Goal: Task Accomplishment & Management: Manage account settings

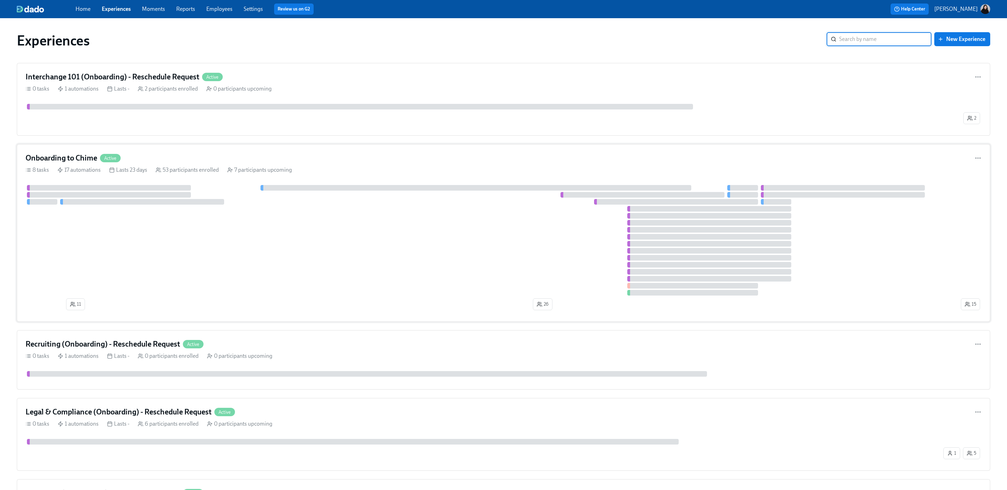
click at [164, 194] on div at bounding box center [109, 195] width 164 height 6
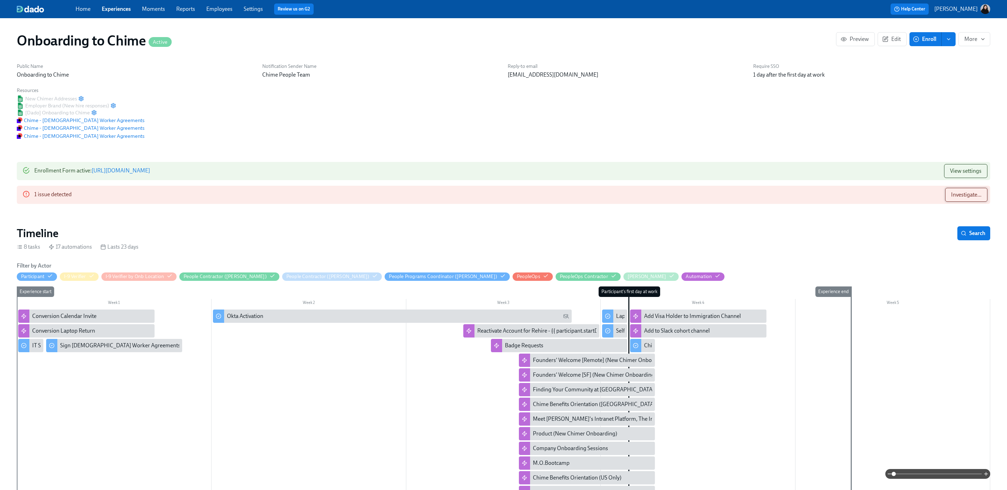
click at [959, 198] on span "Investigate..." at bounding box center [966, 194] width 30 height 7
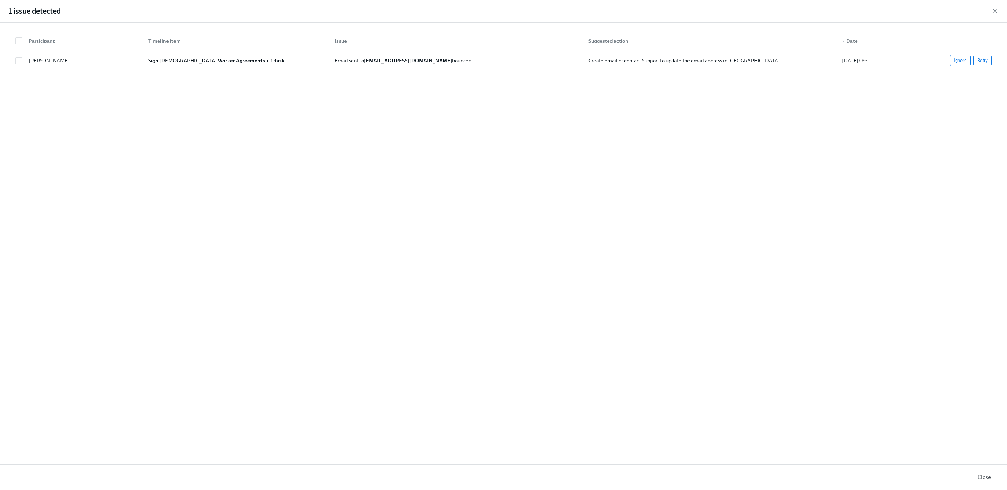
drag, startPoint x: 995, startPoint y: 11, endPoint x: 933, endPoint y: 15, distance: 62.0
click at [995, 11] on icon "button" at bounding box center [995, 11] width 7 height 7
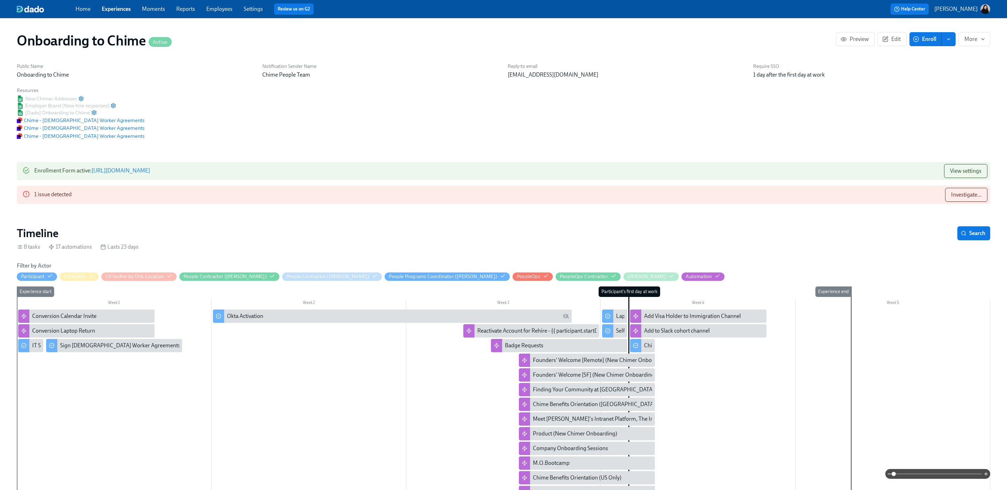
click at [214, 12] on link "Employees" at bounding box center [219, 9] width 26 height 7
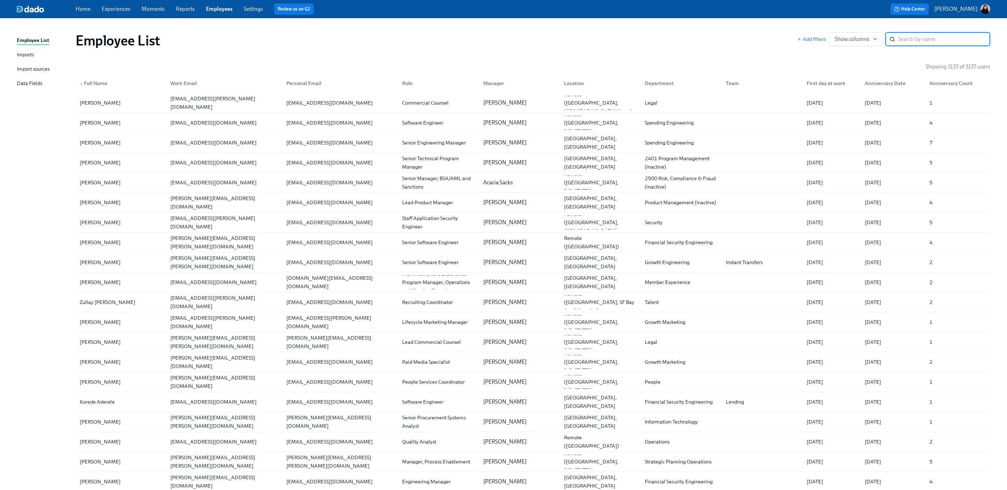
click at [45, 55] on link "Imports" at bounding box center [43, 55] width 53 height 9
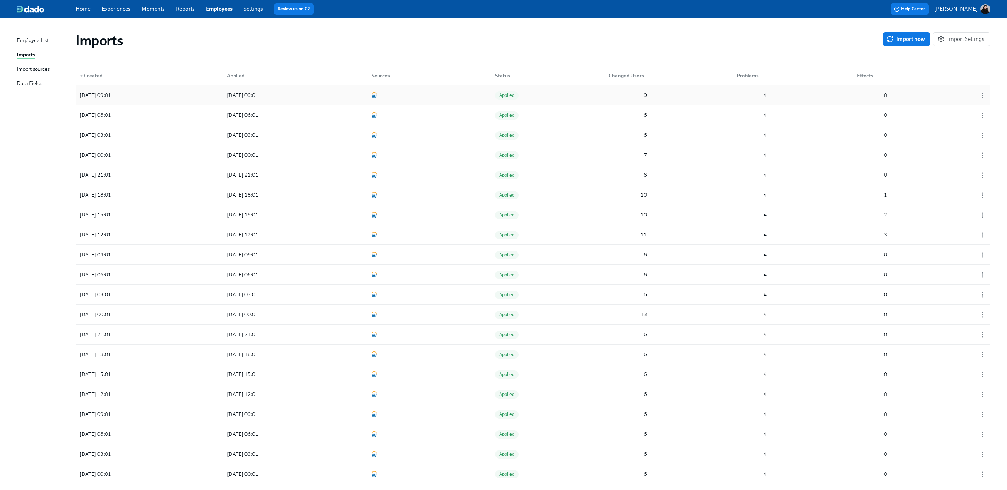
click at [181, 92] on div "[DATE] 09:01 [DATE] 09:01 Applied 9 4 0" at bounding box center [533, 95] width 915 height 20
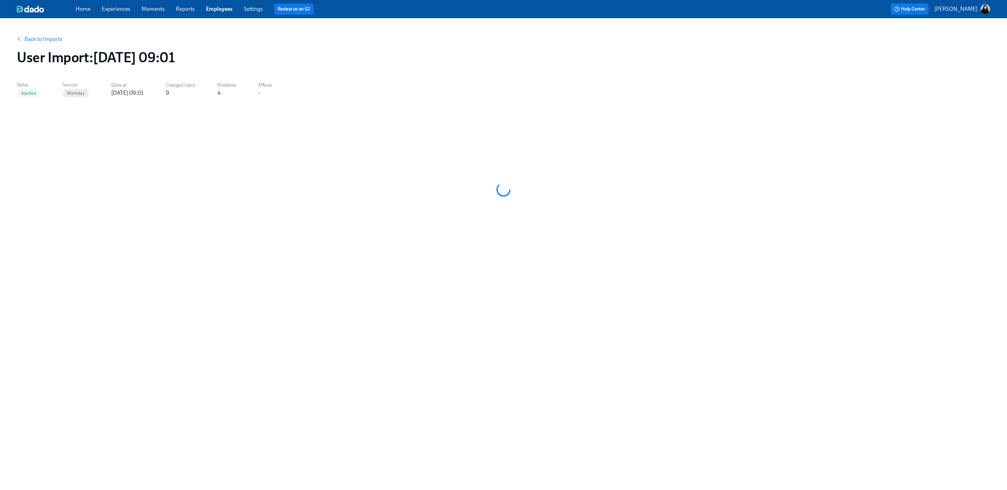
click at [117, 12] on link "Experiences" at bounding box center [116, 9] width 29 height 7
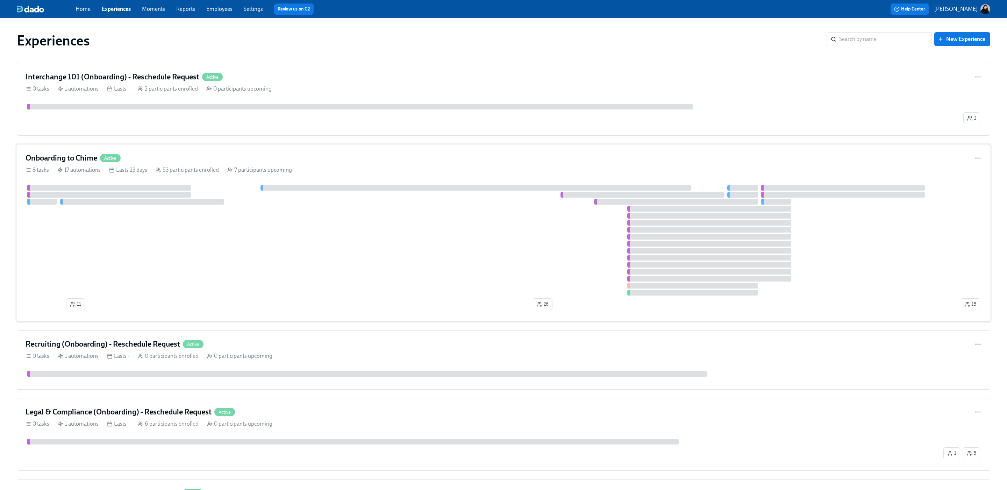
click at [113, 214] on div at bounding box center [493, 240] width 934 height 110
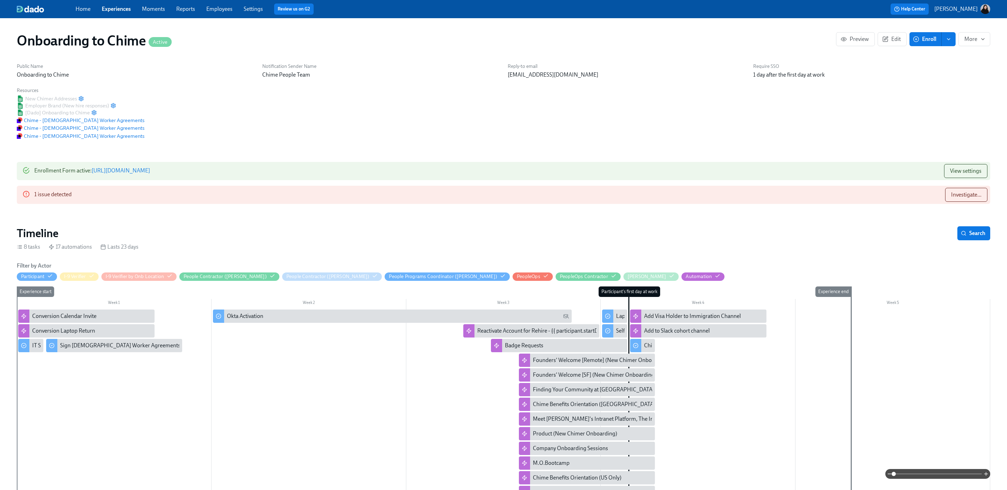
scroll to position [0, 1094]
click at [224, 9] on link "Employees" at bounding box center [219, 9] width 26 height 7
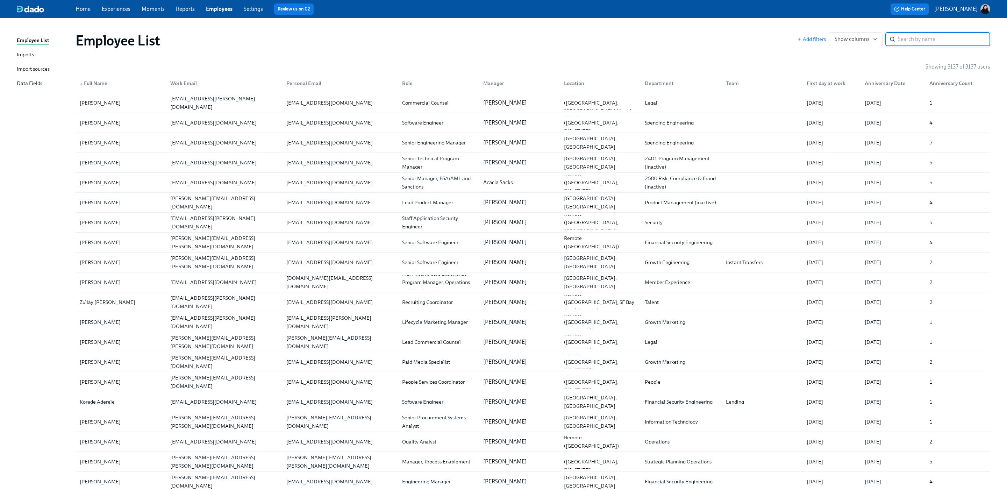
type input "Hi! hopefully QQ - for resignations, term reason, when the reason is RTO should…"
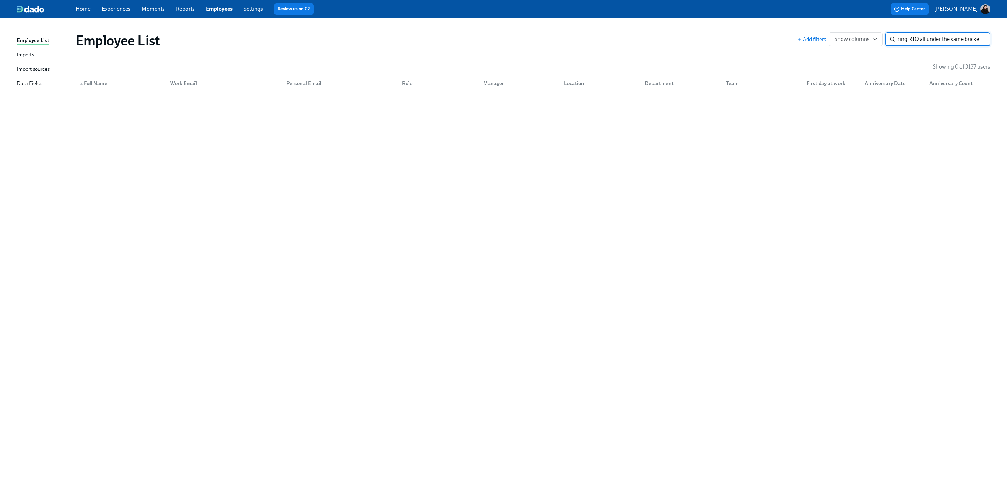
click at [979, 38] on input "Hi! hopefully QQ - for resignations, term reason, when the reason is RTO should…" at bounding box center [944, 39] width 92 height 14
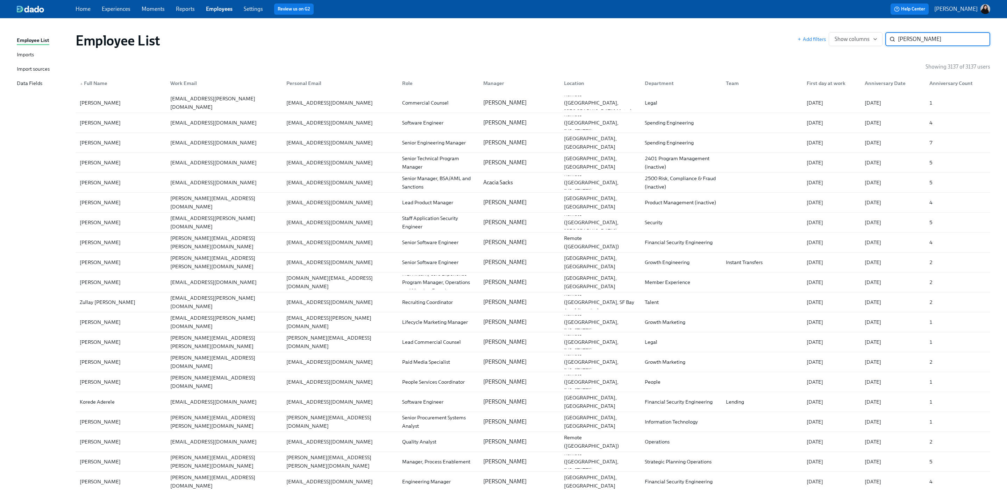
type input "[PERSON_NAME]"
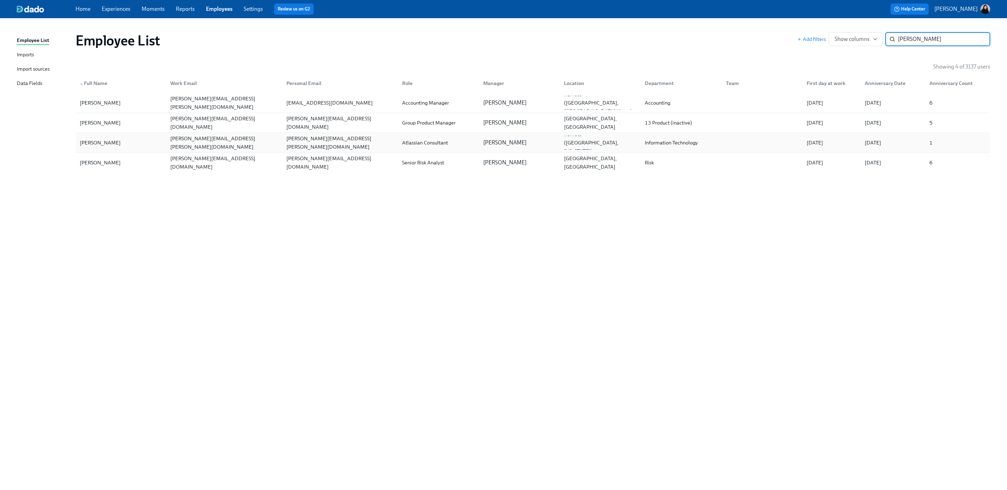
click at [110, 144] on div "[PERSON_NAME]" at bounding box center [100, 142] width 46 height 8
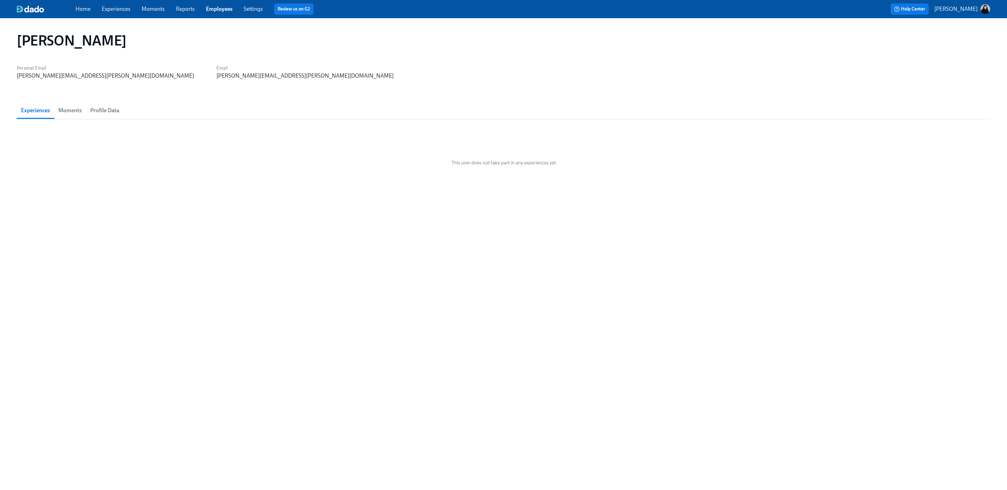
click at [71, 109] on span "Moments" at bounding box center [69, 111] width 23 height 10
click at [115, 109] on span "Profile Data" at bounding box center [104, 111] width 29 height 10
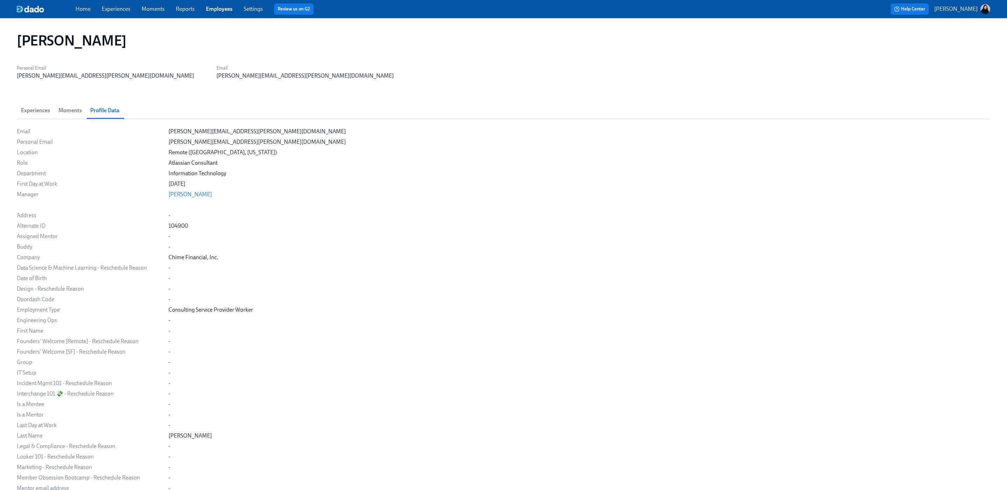
click at [30, 110] on span "Experiences" at bounding box center [35, 111] width 29 height 10
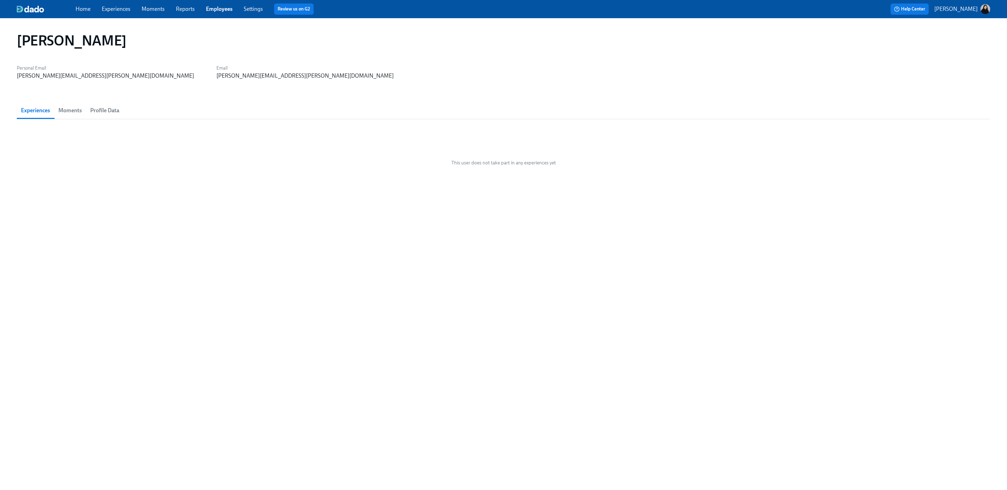
drag, startPoint x: 63, startPoint y: 111, endPoint x: 25, endPoint y: 113, distance: 38.1
click at [63, 111] on span "Moments" at bounding box center [69, 111] width 23 height 10
click at [19, 113] on button "Experiences" at bounding box center [35, 110] width 37 height 17
drag, startPoint x: 65, startPoint y: 109, endPoint x: 94, endPoint y: 107, distance: 29.1
click at [65, 109] on span "Moments" at bounding box center [69, 111] width 23 height 10
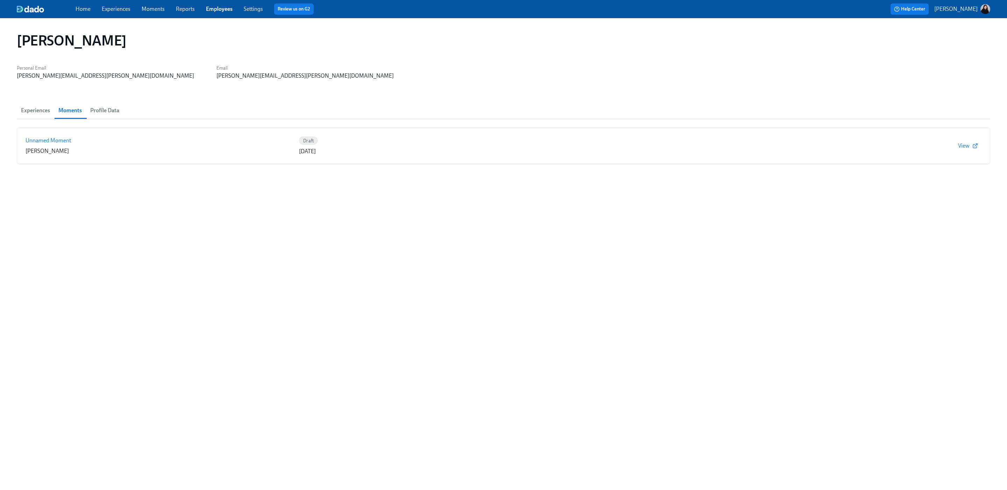
click at [96, 106] on span "Profile Data" at bounding box center [104, 111] width 29 height 10
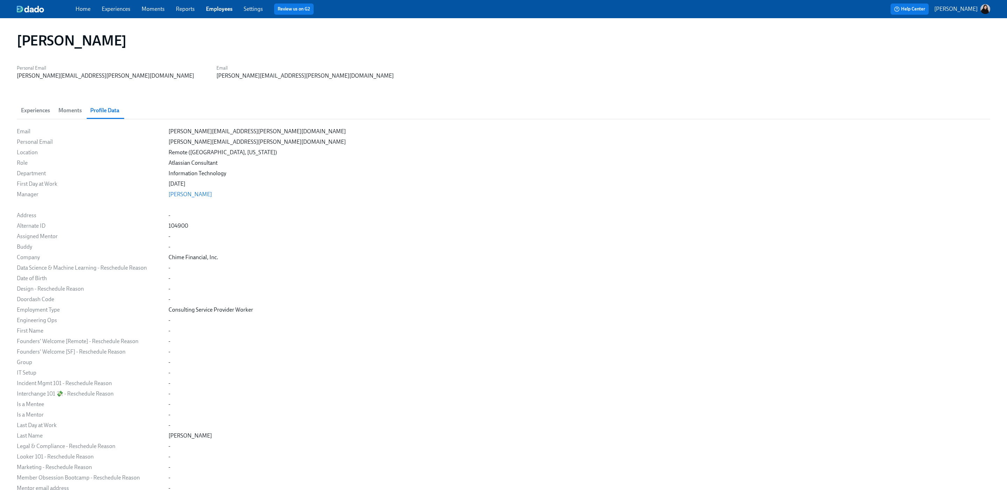
drag, startPoint x: 67, startPoint y: 110, endPoint x: 61, endPoint y: 111, distance: 6.4
click at [67, 110] on span "Moments" at bounding box center [69, 111] width 23 height 10
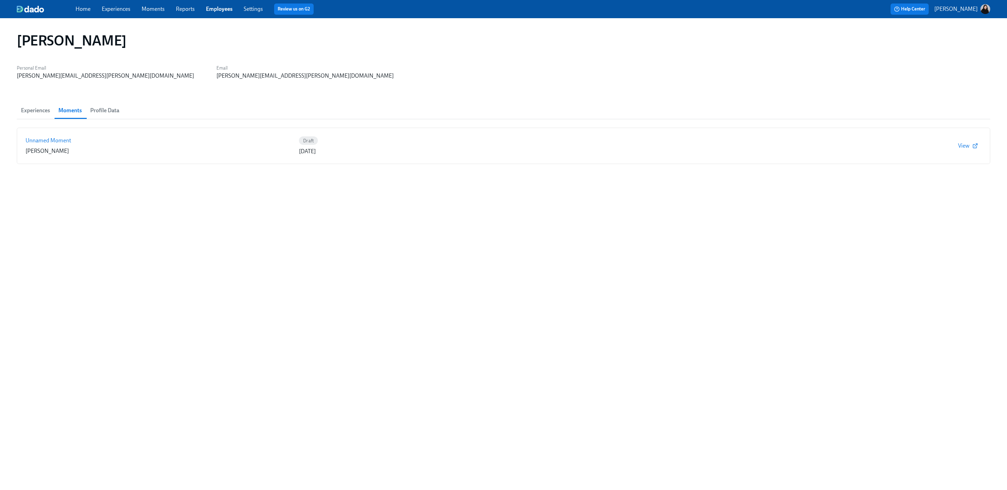
click at [35, 112] on span "Experiences" at bounding box center [35, 111] width 29 height 10
click at [57, 111] on button "Moments" at bounding box center [70, 110] width 32 height 17
click at [36, 111] on span "Experiences" at bounding box center [35, 111] width 29 height 10
click at [82, 9] on link "Home" at bounding box center [83, 9] width 15 height 7
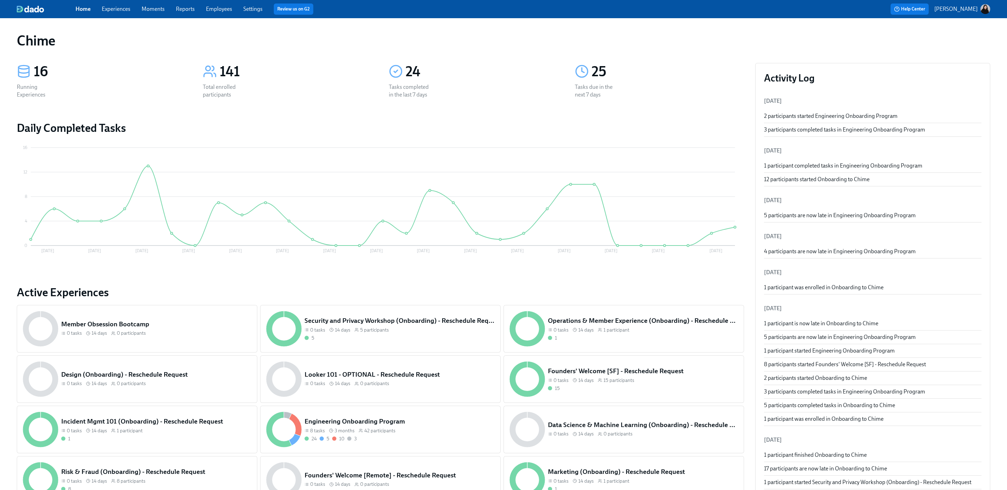
drag, startPoint x: 238, startPoint y: 11, endPoint x: 226, endPoint y: 11, distance: 11.5
click at [235, 11] on div "Home Experiences Moments Reports Employees Settings Review us on G2" at bounding box center [304, 8] width 457 height 11
click at [219, 10] on link "Employees" at bounding box center [219, 9] width 26 height 7
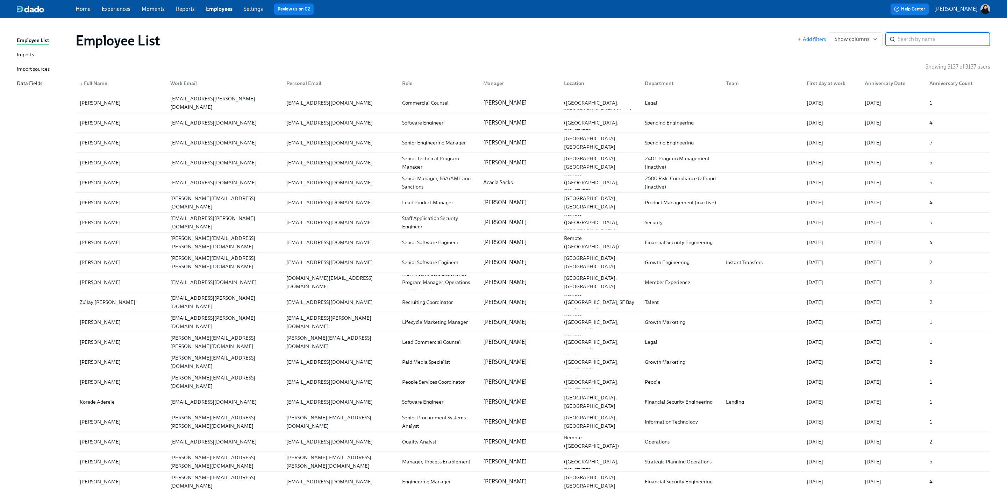
click at [113, 6] on link "Experiences" at bounding box center [116, 9] width 29 height 7
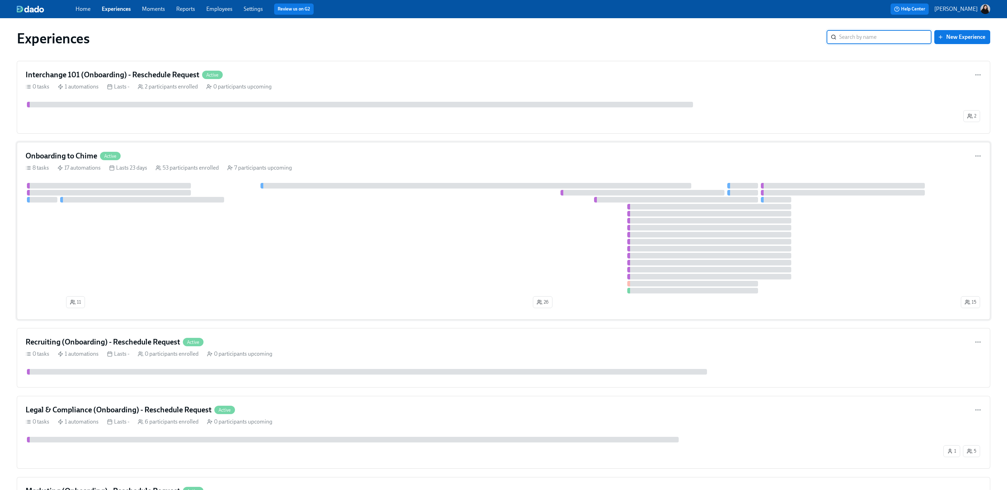
scroll to position [2, 0]
click at [102, 240] on div at bounding box center [493, 237] width 934 height 110
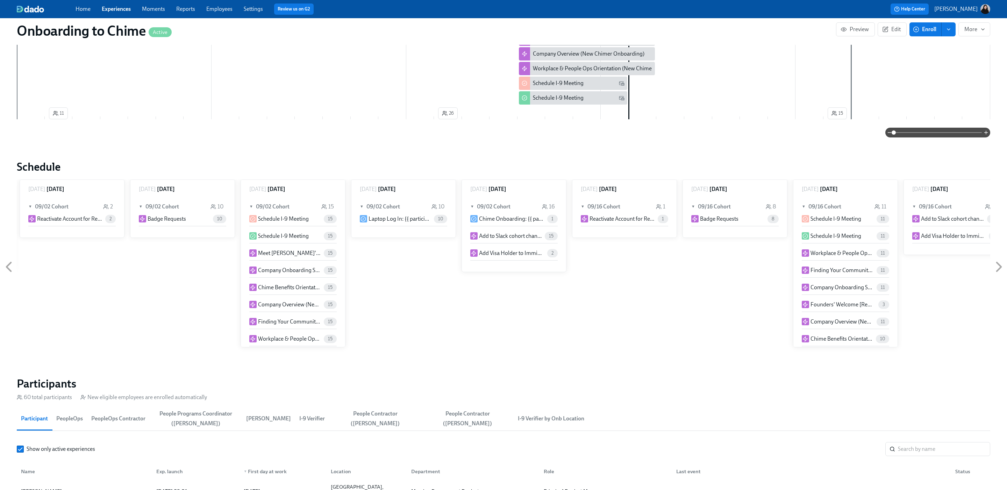
scroll to position [79, 0]
click at [906, 443] on input "search" at bounding box center [944, 449] width 92 height 14
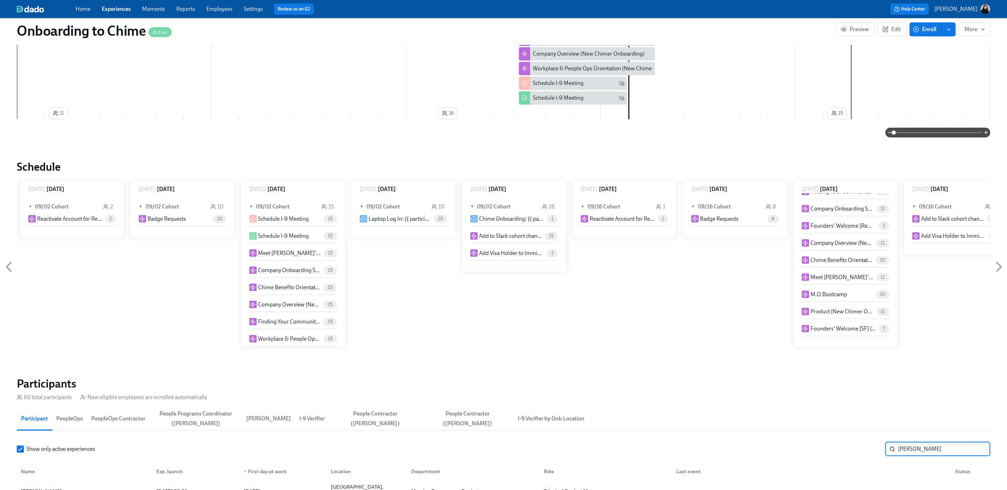
type input "[PERSON_NAME]"
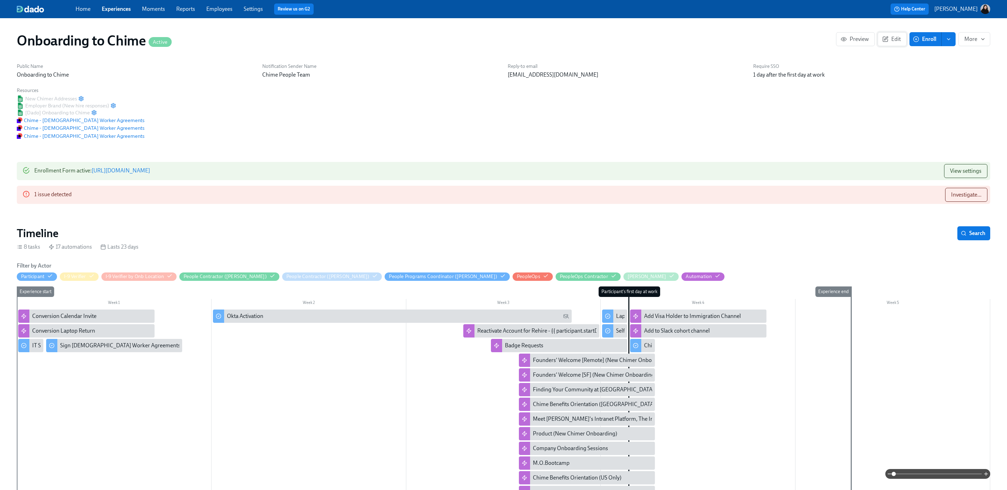
click at [900, 40] on span "Edit" at bounding box center [891, 39] width 17 height 7
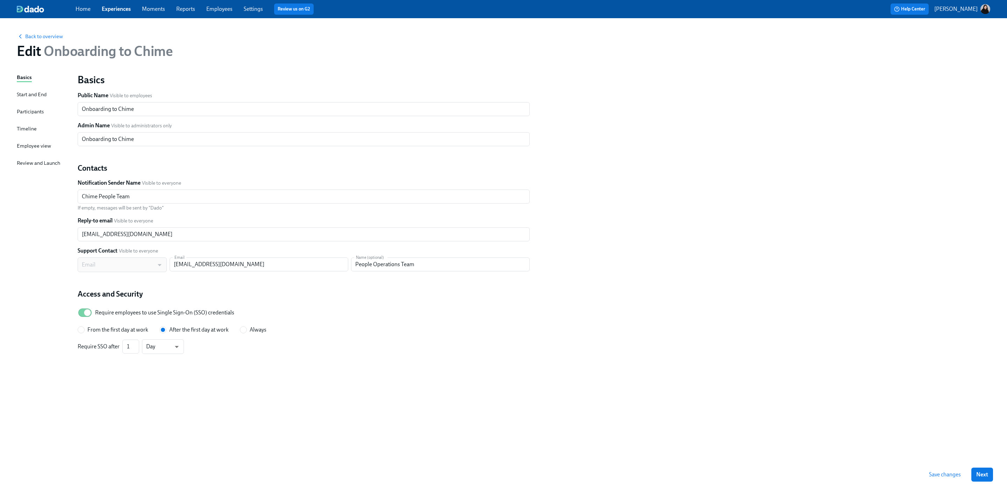
drag, startPoint x: 30, startPoint y: 129, endPoint x: 31, endPoint y: 139, distance: 9.5
click at [30, 129] on div "Timeline" at bounding box center [27, 129] width 20 height 8
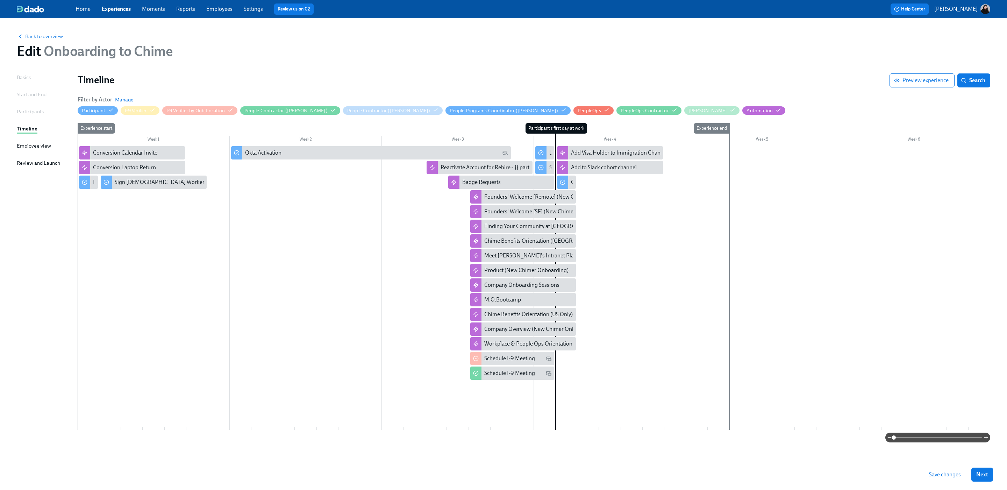
drag, startPoint x: 33, startPoint y: 145, endPoint x: 33, endPoint y: 159, distance: 14.4
click at [33, 145] on div "Employee view" at bounding box center [34, 146] width 34 height 8
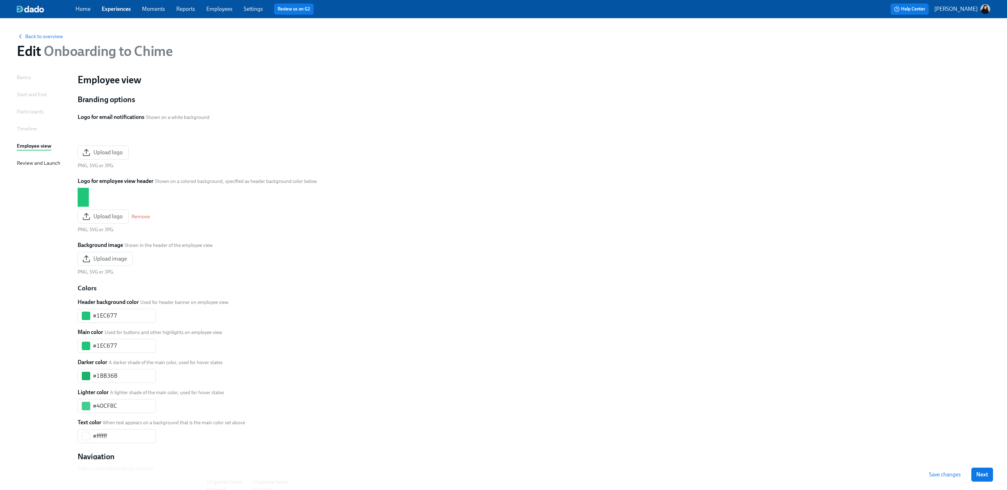
drag, startPoint x: 33, startPoint y: 161, endPoint x: 33, endPoint y: 152, distance: 9.1
click at [33, 161] on div "Review and Launch" at bounding box center [38, 163] width 43 height 8
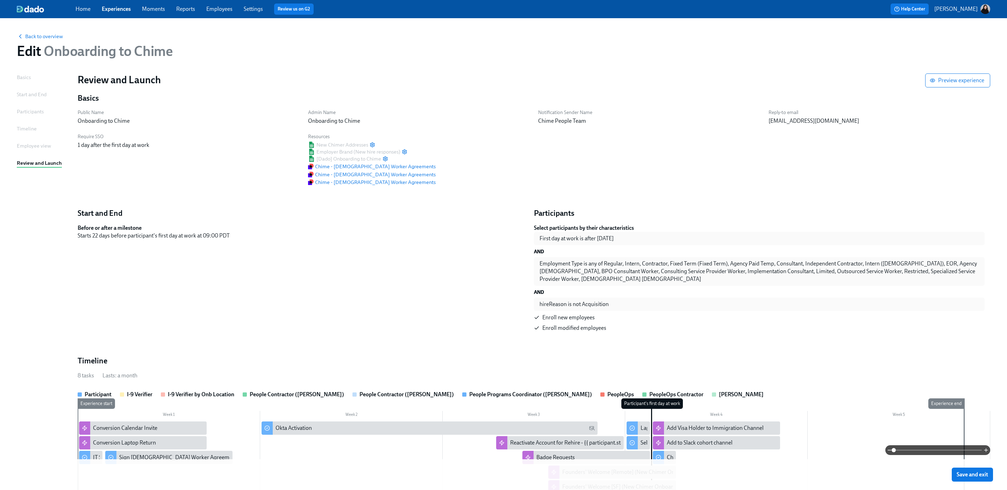
click at [29, 129] on div "Timeline" at bounding box center [27, 129] width 20 height 8
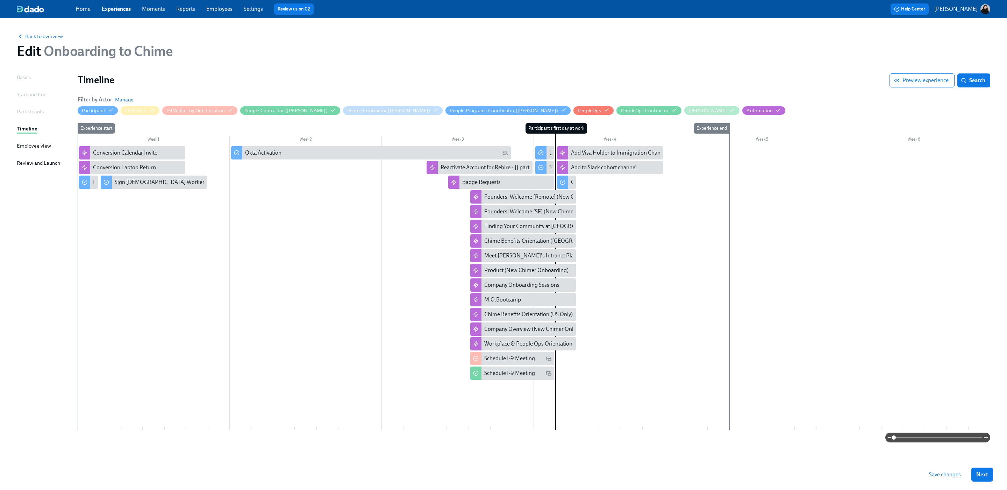
drag, startPoint x: 32, startPoint y: 105, endPoint x: 33, endPoint y: 108, distance: 4.0
click at [32, 105] on div "Basics Start and End Participants Timeline Employee view Review and Launch" at bounding box center [43, 266] width 52 height 386
click at [34, 110] on div "Participants" at bounding box center [30, 112] width 27 height 8
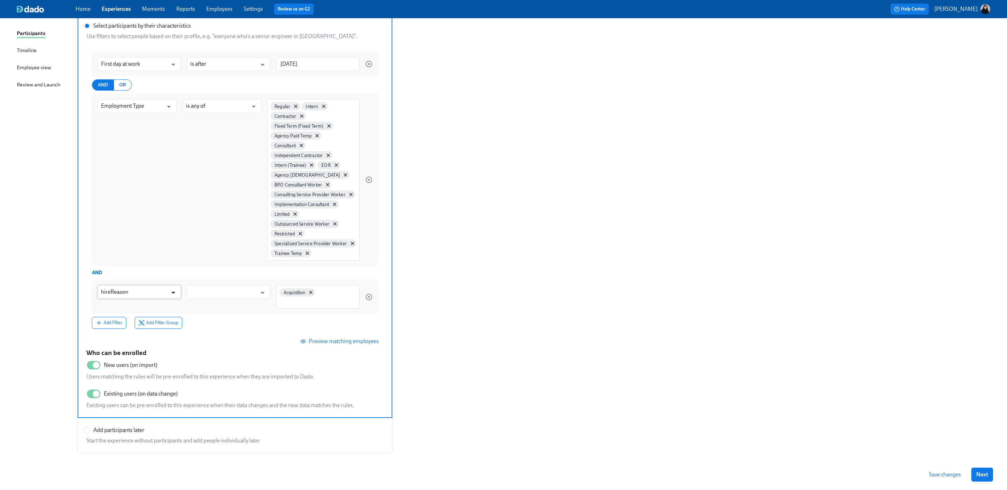
scroll to position [75, 0]
click at [52, 85] on div "Review and Launch" at bounding box center [38, 88] width 43 height 8
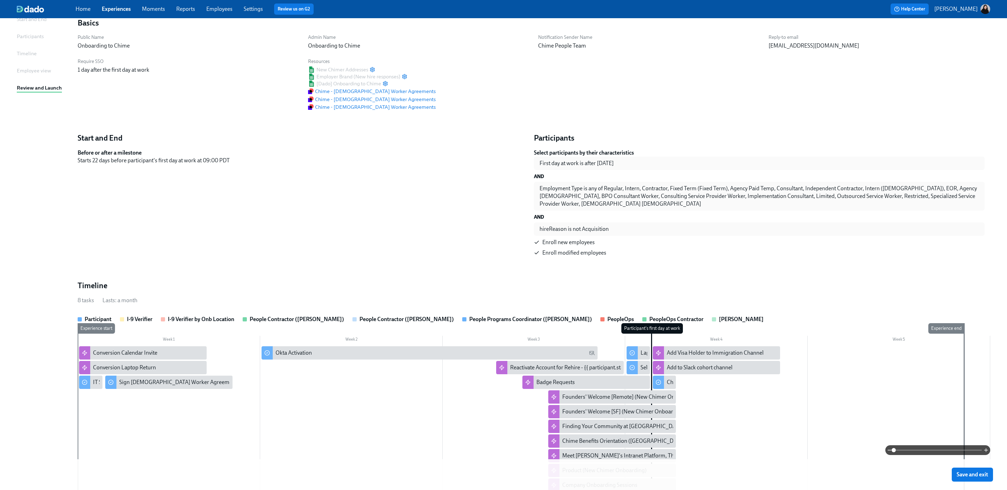
drag, startPoint x: 37, startPoint y: 70, endPoint x: 36, endPoint y: 63, distance: 7.1
click at [37, 70] on div "Employee view" at bounding box center [34, 71] width 34 height 8
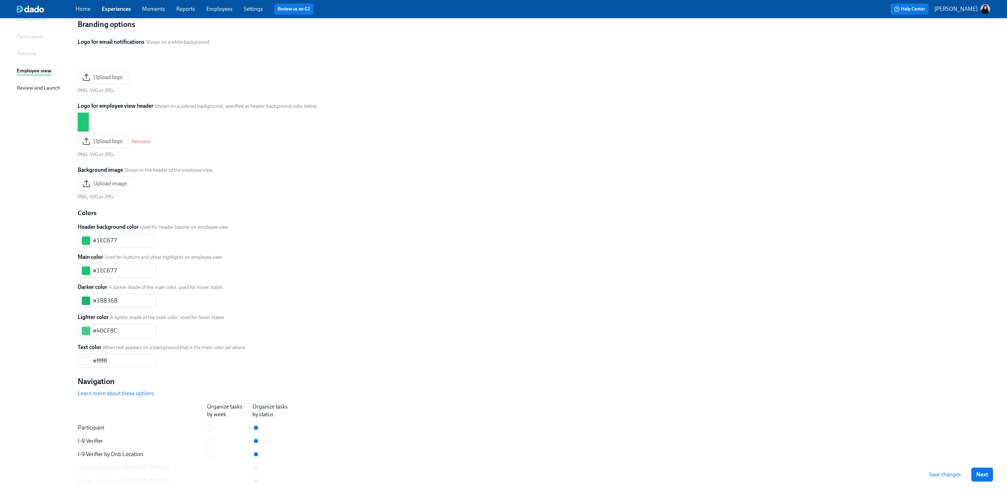
click at [34, 56] on div "Timeline" at bounding box center [27, 54] width 20 height 8
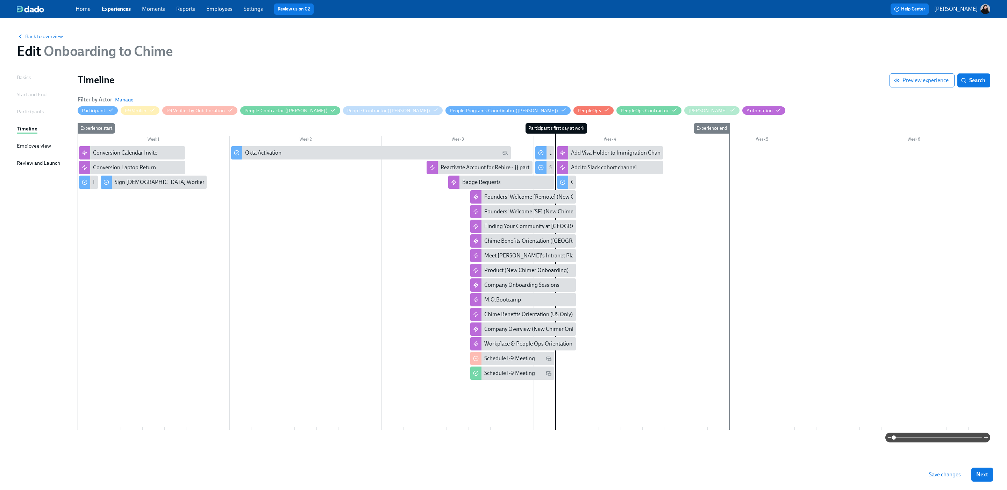
click at [28, 112] on div "Participants" at bounding box center [30, 112] width 27 height 8
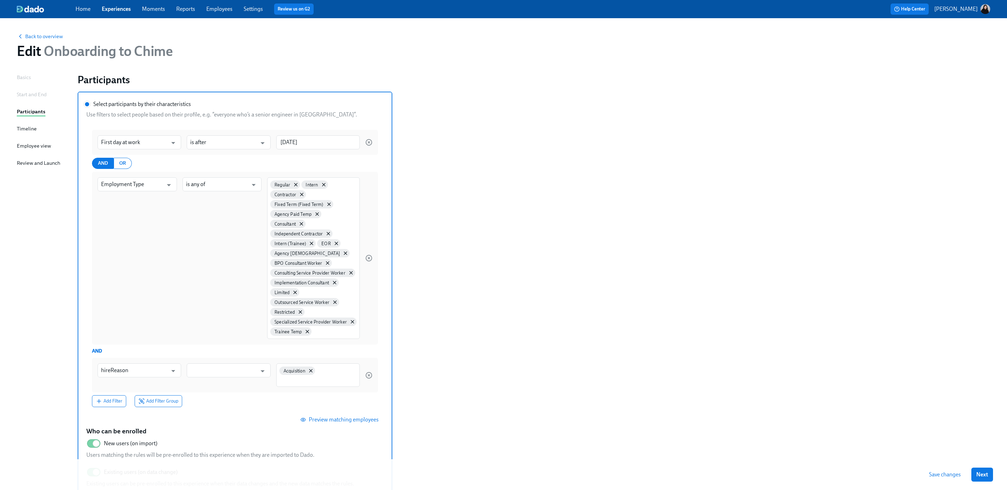
click at [23, 78] on div "Basics" at bounding box center [24, 77] width 14 height 8
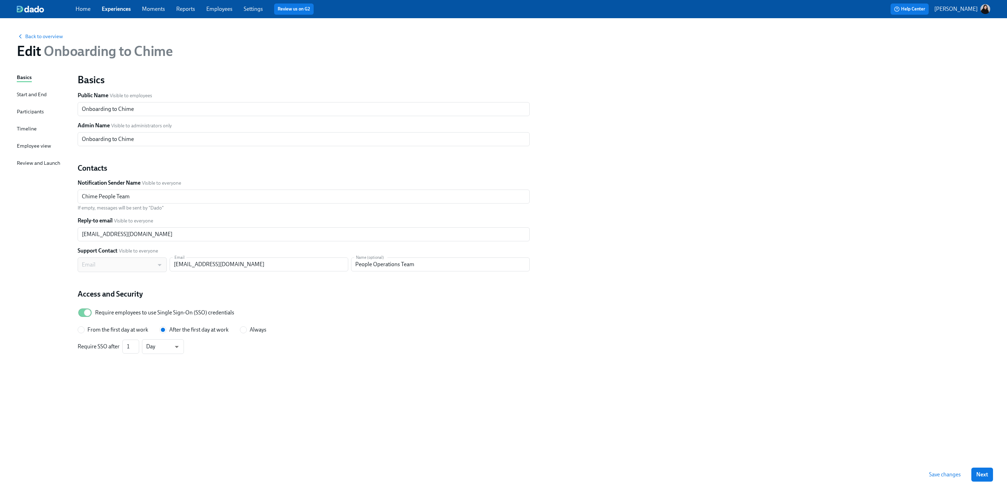
click at [41, 94] on div "Start and End" at bounding box center [32, 95] width 30 height 8
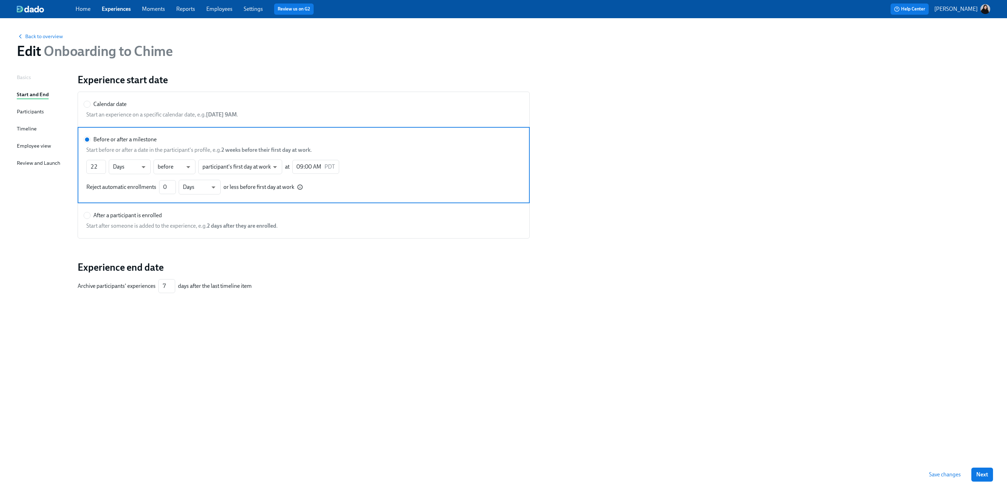
click at [37, 115] on div "Participants" at bounding box center [30, 112] width 27 height 8
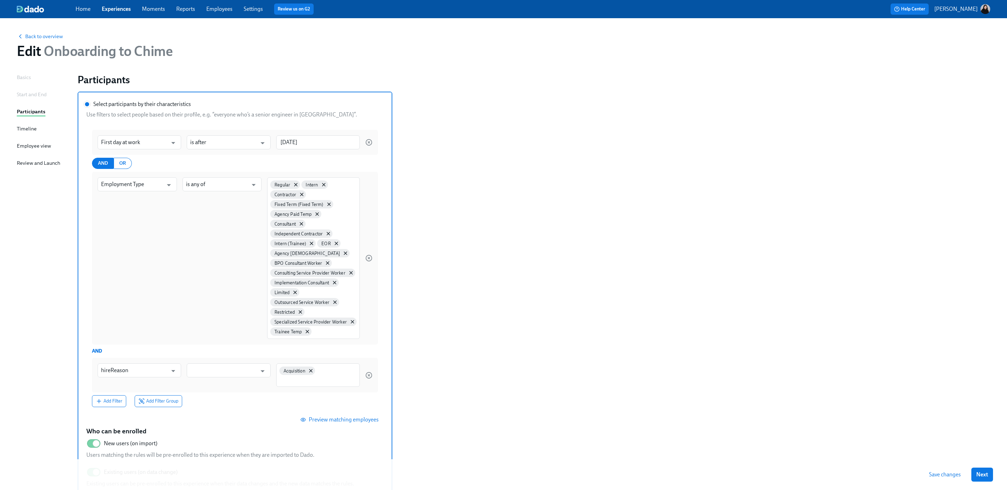
click at [37, 133] on div "Basics Start and End Participants Timeline Employee view Review and Launch" at bounding box center [43, 321] width 52 height 497
click at [32, 126] on div "Timeline" at bounding box center [27, 129] width 20 height 8
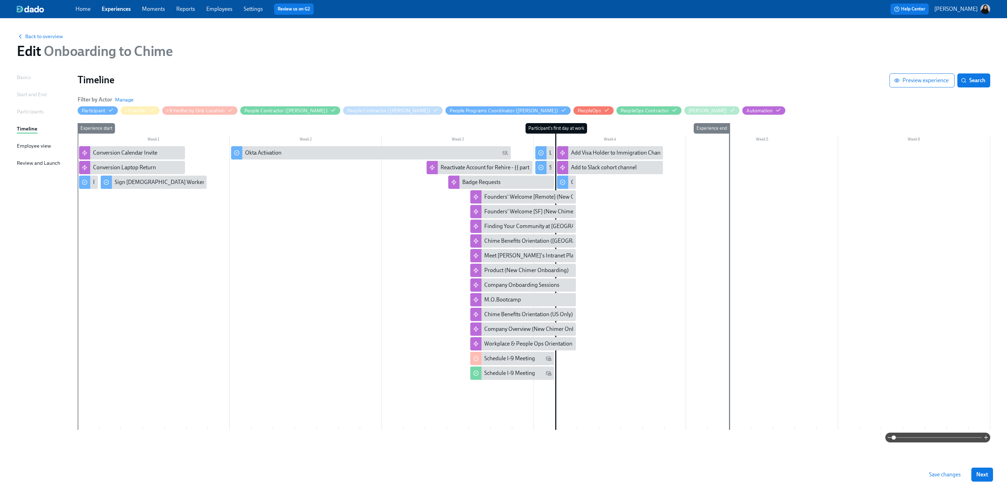
click at [28, 144] on div "Employee view" at bounding box center [34, 146] width 34 height 8
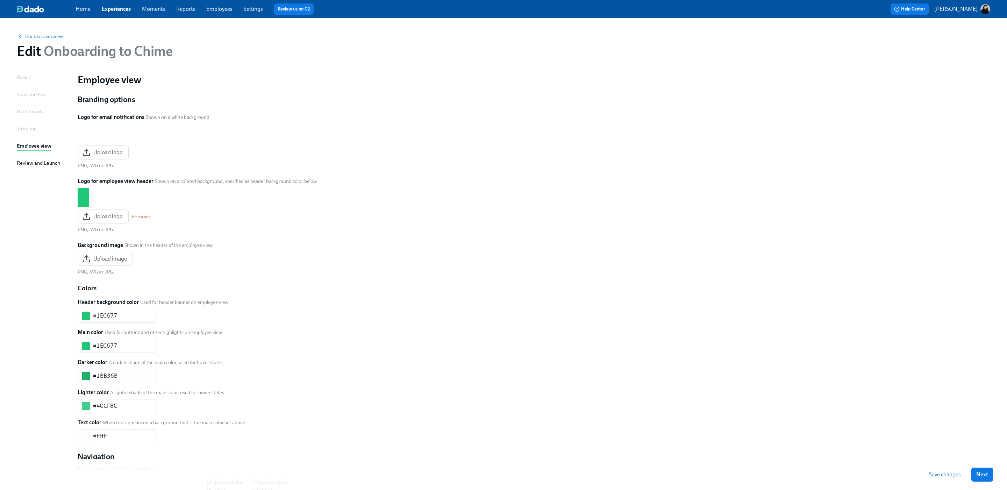
click at [30, 157] on div "Basics Start and End Participants Timeline Employee view Review and Launch" at bounding box center [43, 417] width 52 height 689
click at [31, 163] on div "Review and Launch" at bounding box center [38, 163] width 43 height 8
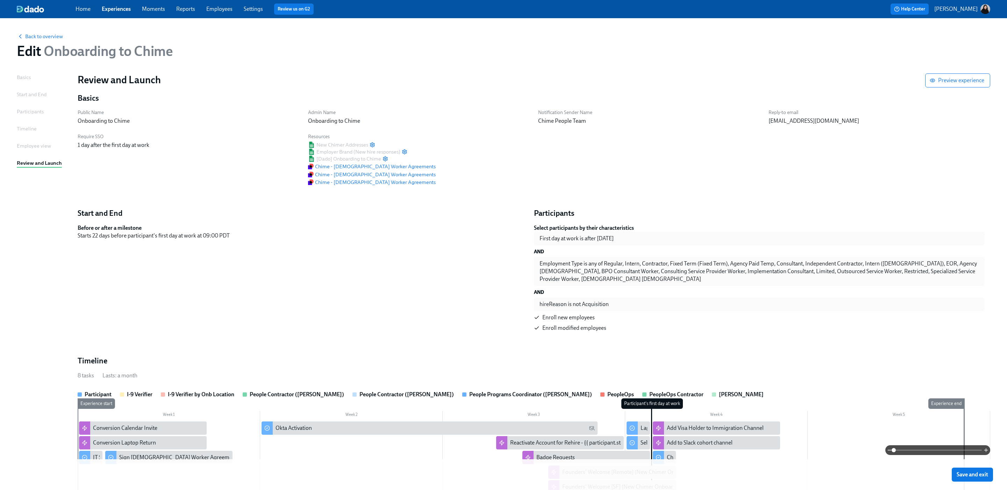
click at [32, 149] on div "Employee view" at bounding box center [34, 146] width 34 height 8
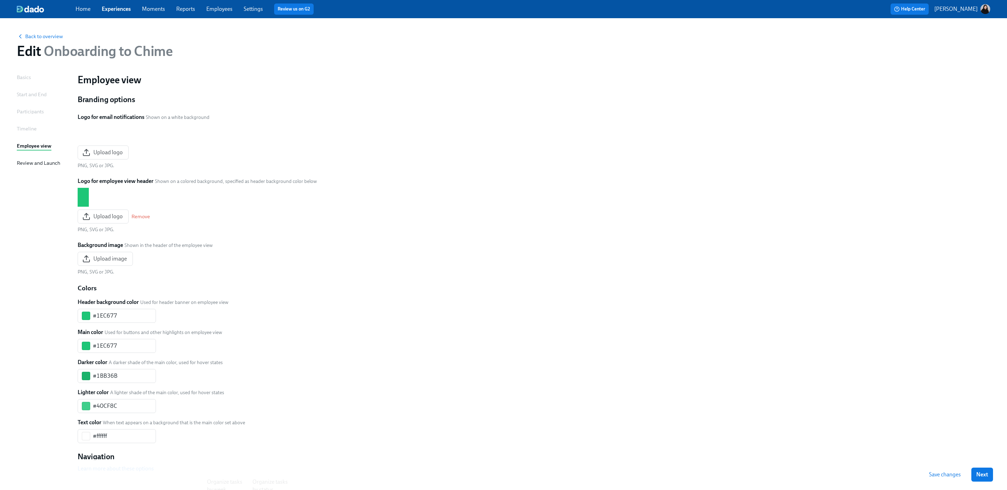
drag, startPoint x: 32, startPoint y: 129, endPoint x: 32, endPoint y: 123, distance: 5.6
click at [32, 129] on div "Timeline" at bounding box center [27, 129] width 20 height 8
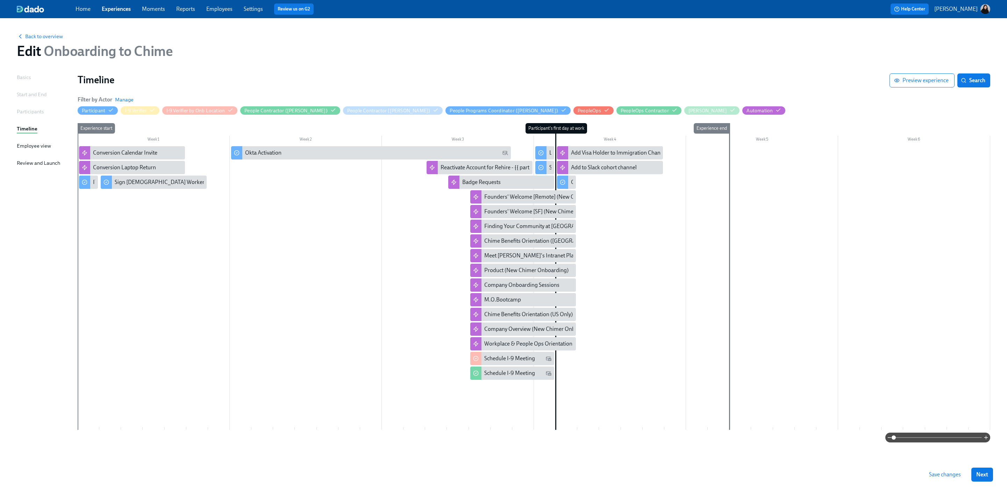
click at [33, 111] on div "Participants" at bounding box center [30, 112] width 27 height 8
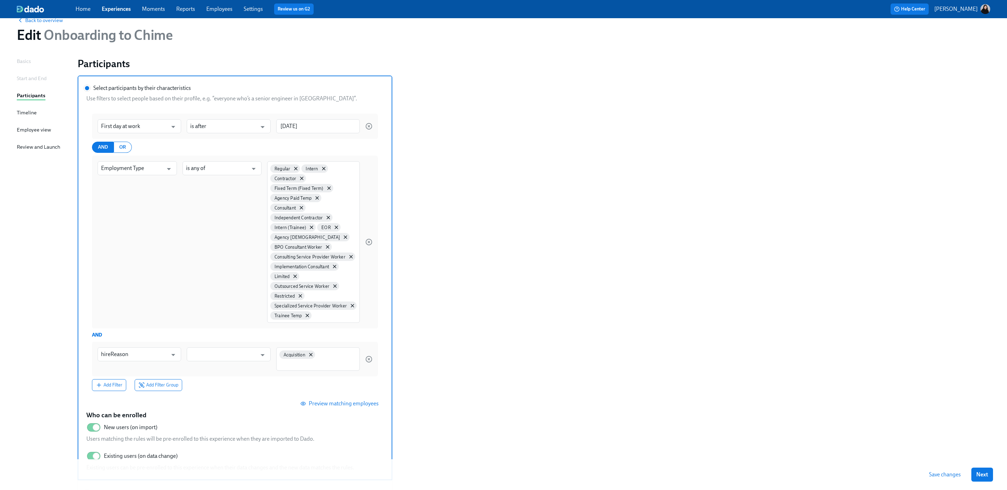
scroll to position [15, 0]
click at [203, 363] on div "hireReason ​ ​ Acquisition" at bounding box center [235, 360] width 286 height 35
click at [90, 93] on input "Select participants by their characteristics" at bounding box center [87, 89] width 6 height 6
click at [211, 359] on input "Select participants by their characteristics Use filters to select people based…" at bounding box center [223, 356] width 66 height 14
click at [228, 385] on li "is none of" at bounding box center [229, 385] width 84 height 12
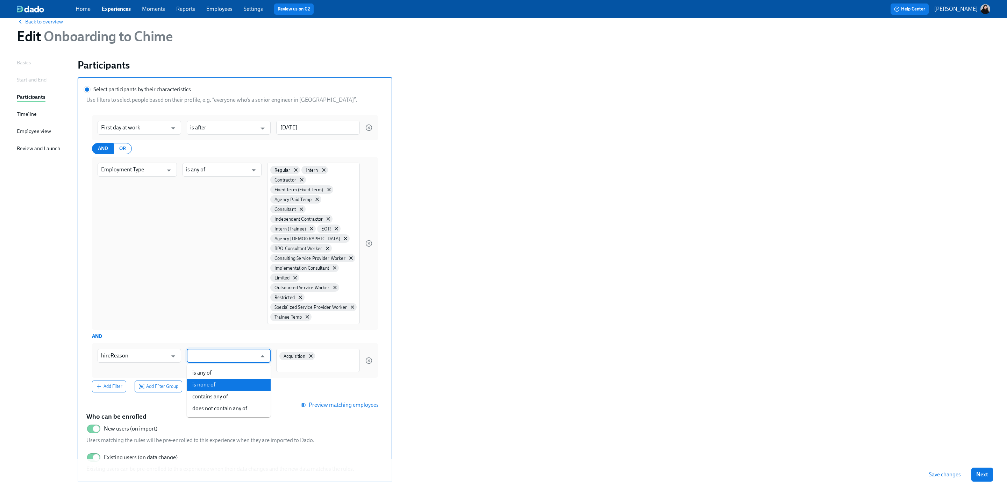
type input "is none of"
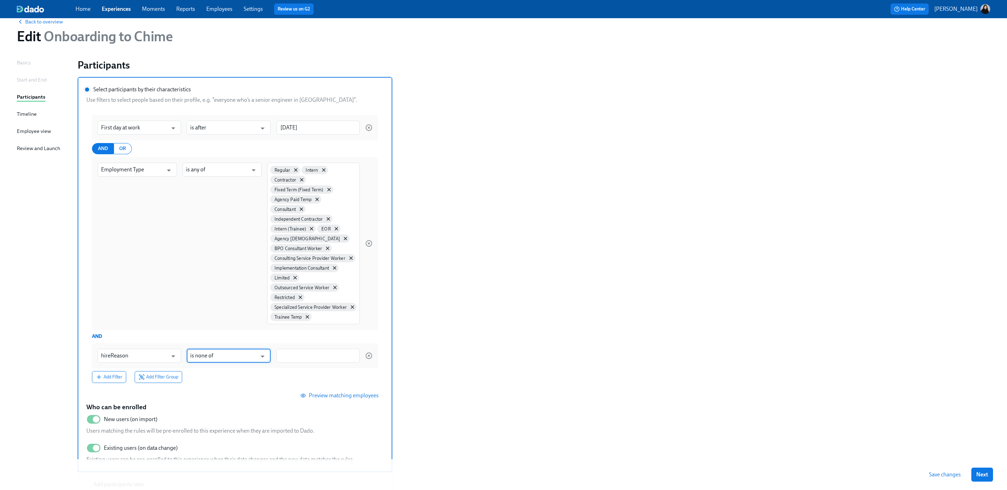
click at [248, 356] on input "is none of" at bounding box center [223, 356] width 66 height 14
click at [295, 355] on input "Select participants by their characteristics Use filters to select people based…" at bounding box center [318, 355] width 77 height 7
click at [322, 387] on span "Acquisition" at bounding box center [315, 389] width 30 height 5
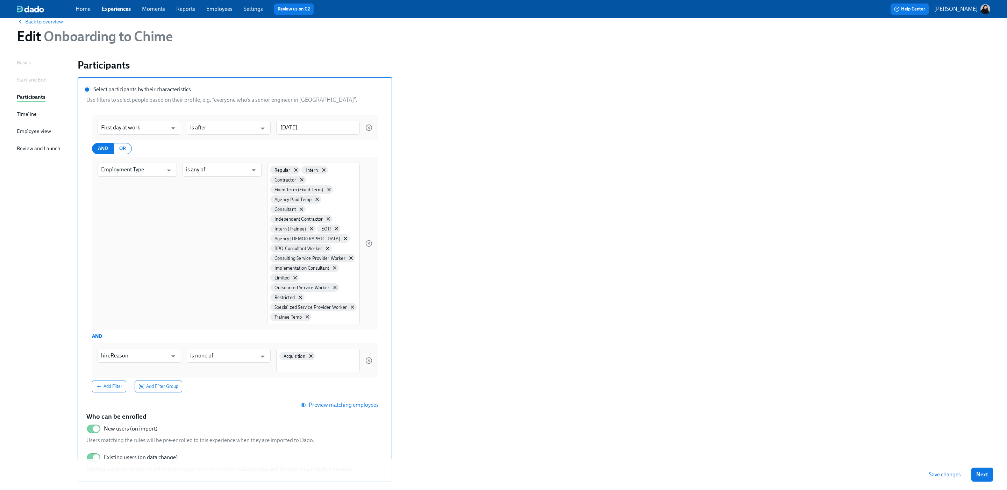
click at [418, 379] on section "Select participants by their characteristics Use filters to select people based…" at bounding box center [534, 297] width 912 height 440
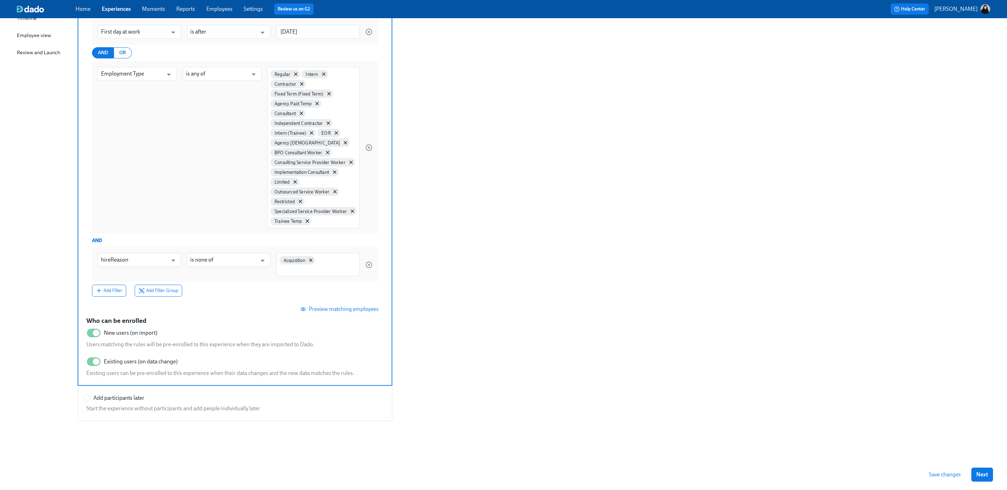
click at [948, 472] on span "Save changes" at bounding box center [945, 474] width 32 height 7
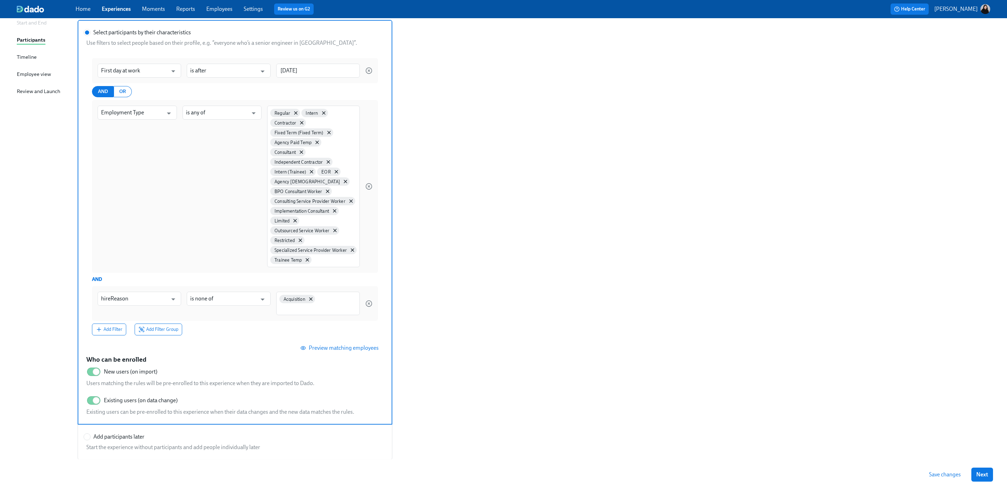
scroll to position [36, 0]
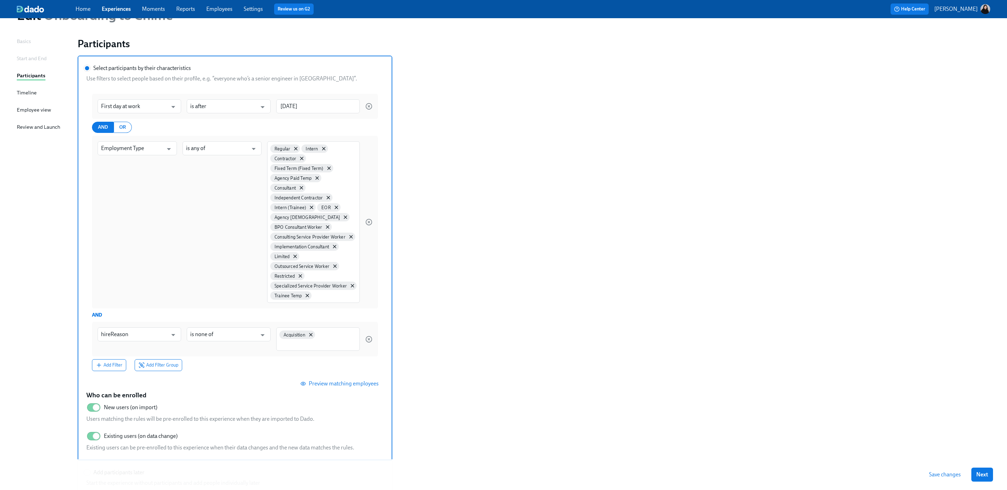
click at [949, 473] on span "Save changes" at bounding box center [945, 474] width 32 height 7
click at [949, 473] on div "Saving..." at bounding box center [946, 474] width 40 height 14
click at [948, 473] on div "Saving..." at bounding box center [946, 474] width 40 height 14
click at [33, 57] on div "Start and End" at bounding box center [32, 59] width 30 height 8
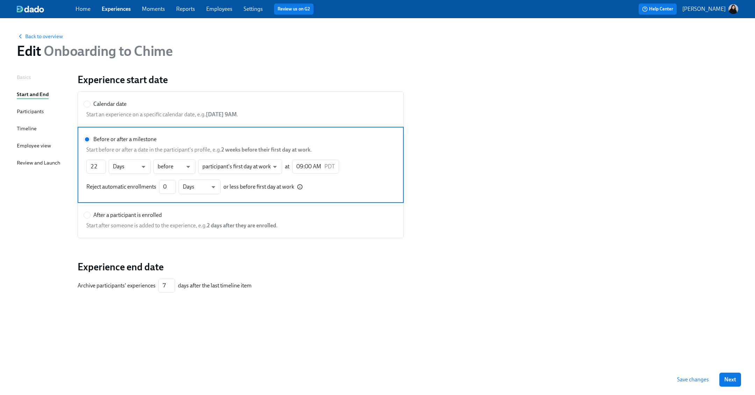
click at [215, 8] on link "Employees" at bounding box center [219, 9] width 26 height 7
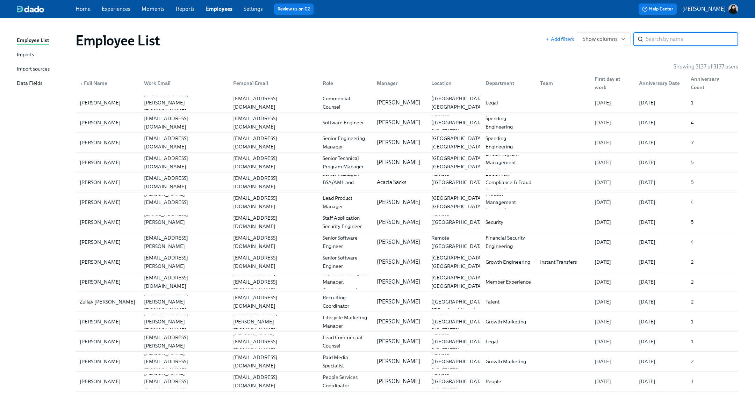
click at [646, 38] on input "search" at bounding box center [692, 39] width 92 height 14
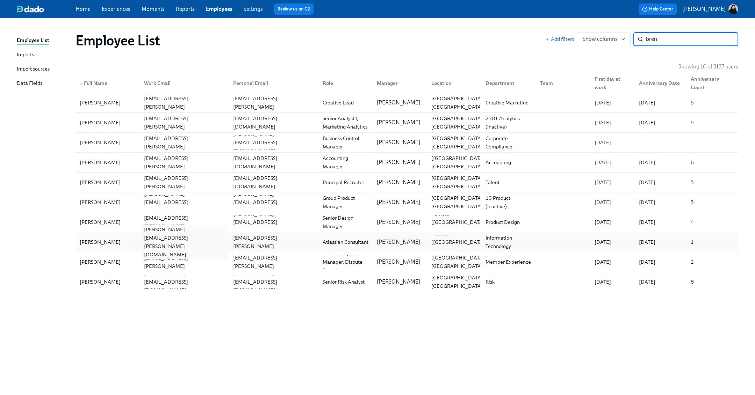
type input "bren"
click at [187, 245] on div "[PERSON_NAME][EMAIL_ADDRESS][PERSON_NAME][DOMAIN_NAME]" at bounding box center [184, 243] width 87 height 34
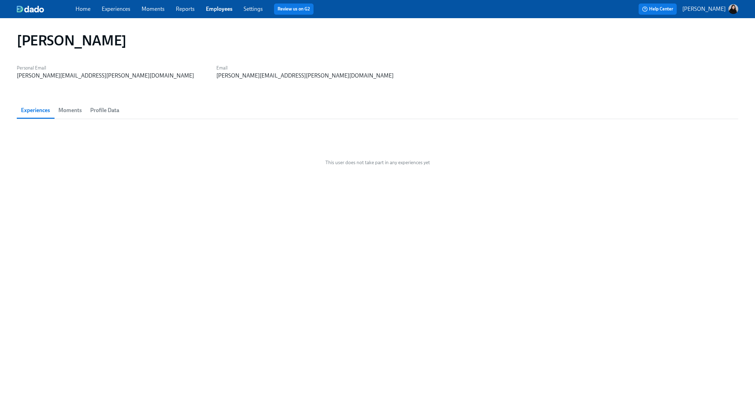
click at [124, 7] on link "Experiences" at bounding box center [116, 9] width 29 height 7
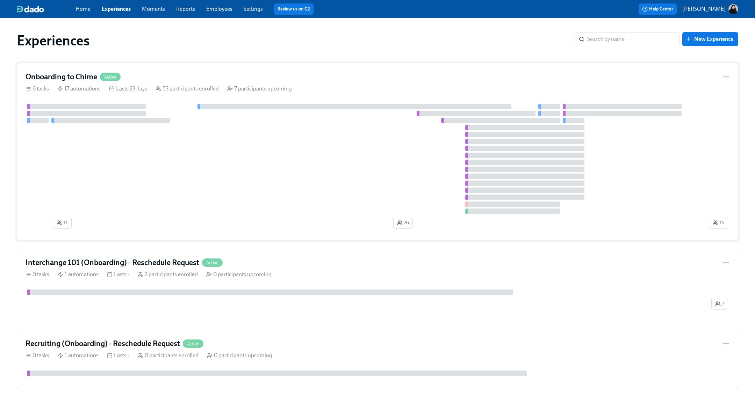
click at [167, 128] on div at bounding box center [367, 159] width 682 height 110
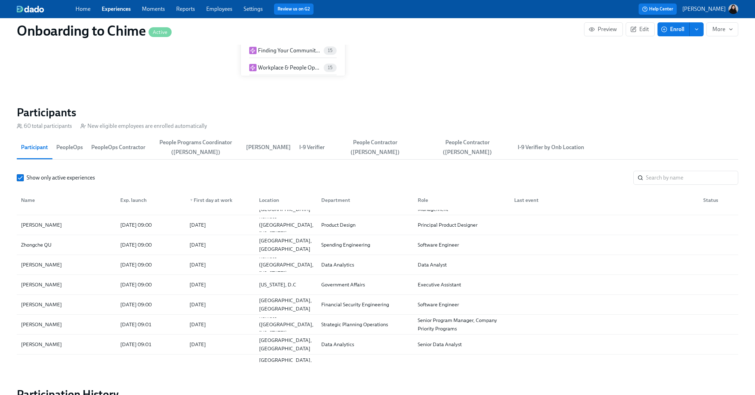
scroll to position [59, 0]
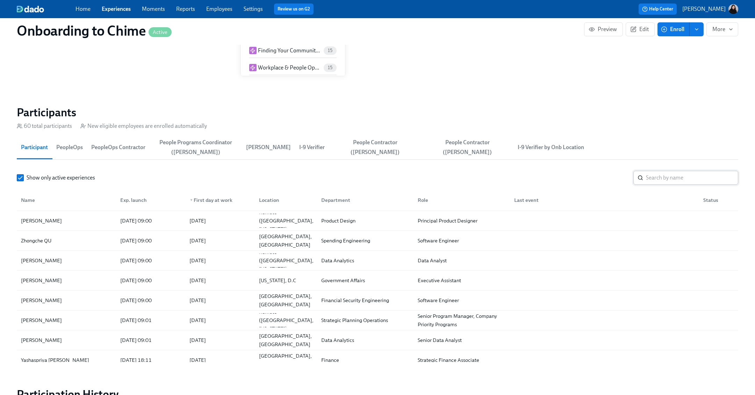
click at [654, 174] on input "search" at bounding box center [692, 178] width 92 height 14
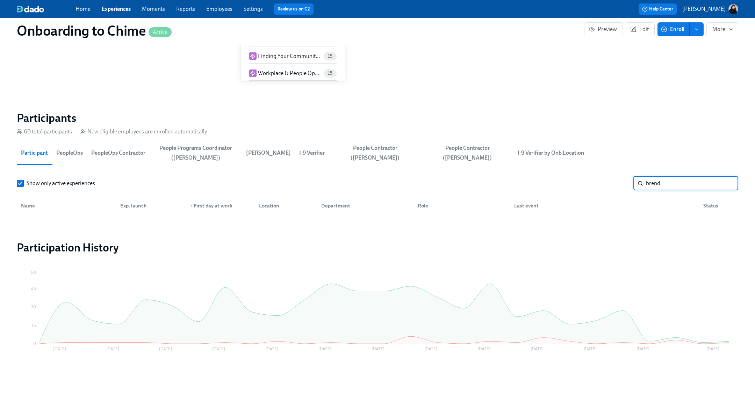
scroll to position [703, 0]
type input "b"
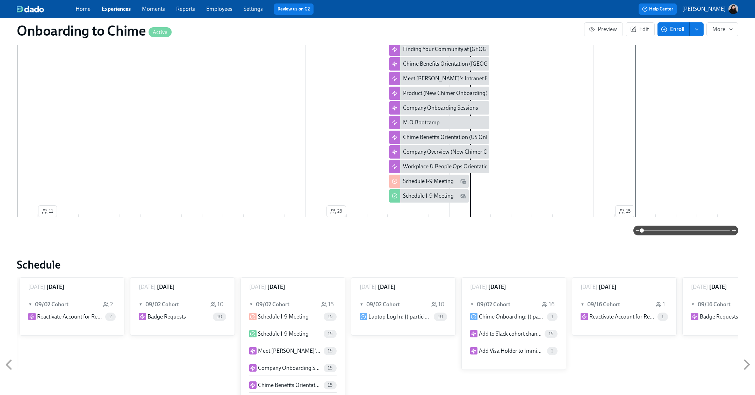
scroll to position [266, 0]
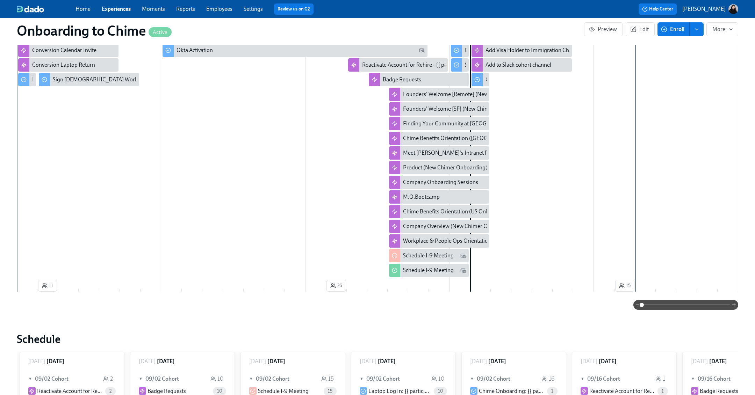
click at [222, 11] on link "Employees" at bounding box center [219, 9] width 26 height 7
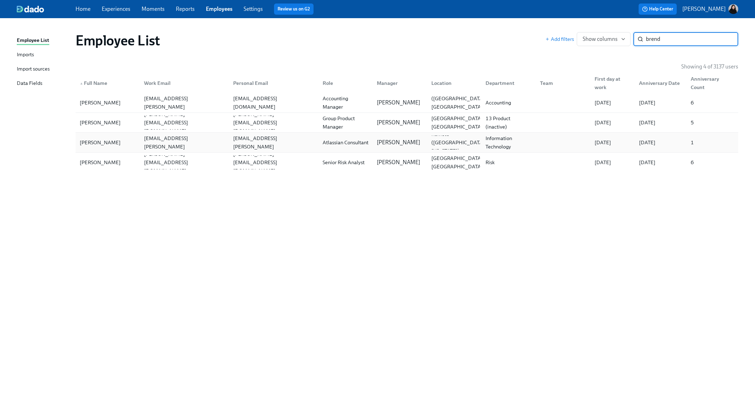
type input "brend"
click at [135, 142] on div "[PERSON_NAME]" at bounding box center [108, 143] width 62 height 14
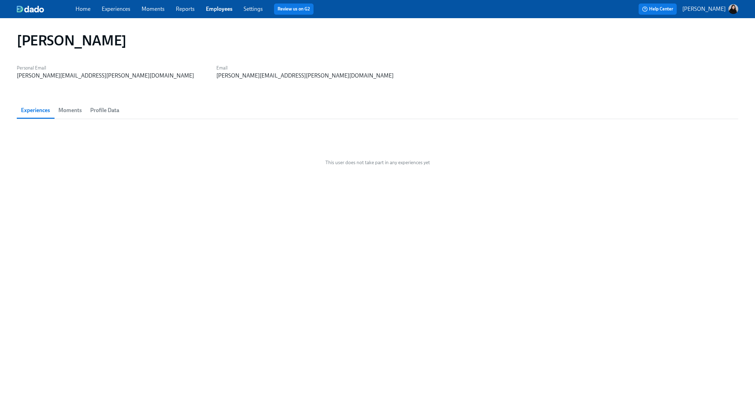
click at [112, 109] on span "Profile Data" at bounding box center [104, 111] width 29 height 10
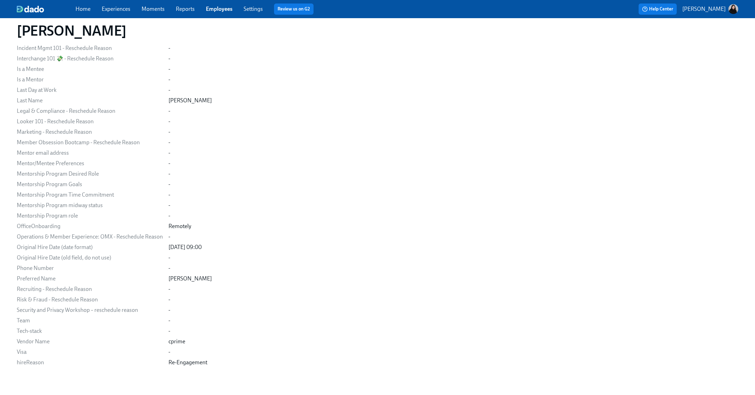
scroll to position [345, 0]
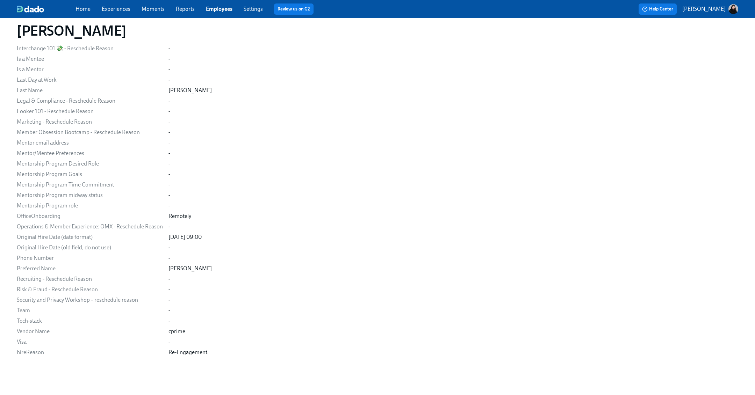
drag, startPoint x: 167, startPoint y: 357, endPoint x: 251, endPoint y: 357, distance: 83.2
click at [251, 357] on div "[PERSON_NAME] Personal Email [PERSON_NAME][EMAIL_ADDRESS][PERSON_NAME][DOMAIN_N…" at bounding box center [378, 30] width 722 height 697
drag, startPoint x: 251, startPoint y: 357, endPoint x: 154, endPoint y: 352, distance: 96.9
click at [154, 352] on div "[PERSON_NAME] Personal Email [PERSON_NAME][EMAIL_ADDRESS][PERSON_NAME][DOMAIN_N…" at bounding box center [378, 30] width 722 height 697
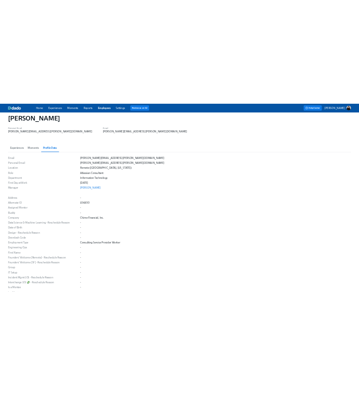
scroll to position [15, 0]
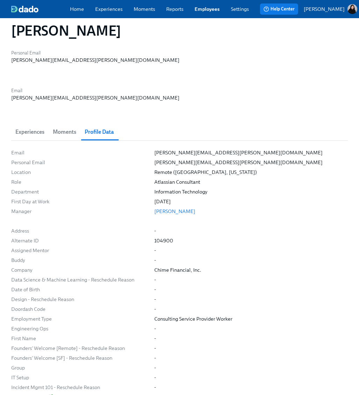
drag, startPoint x: 13, startPoint y: 27, endPoint x: 193, endPoint y: 28, distance: 179.4
click at [193, 28] on div "[PERSON_NAME]" at bounding box center [179, 30] width 336 height 17
copy h1 "[PERSON_NAME]"
click at [116, 10] on link "Experiences" at bounding box center [108, 9] width 27 height 7
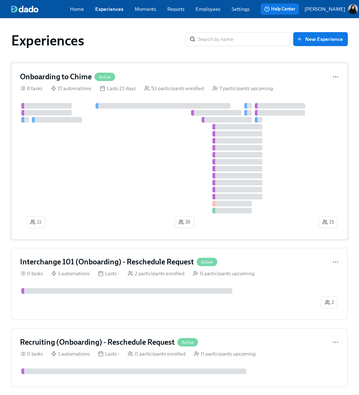
click at [127, 140] on div at bounding box center [168, 158] width 297 height 110
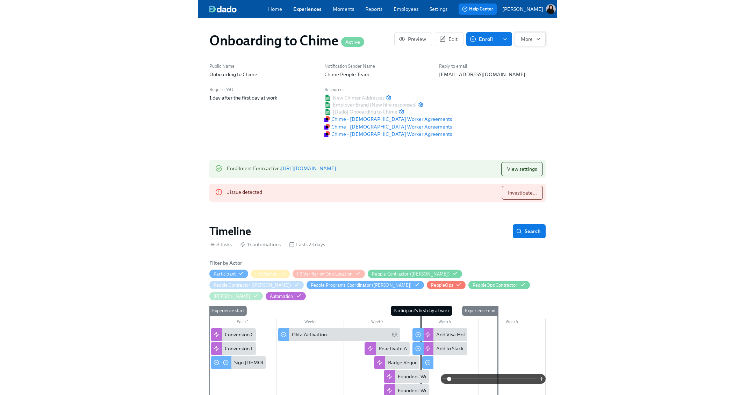
scroll to position [0, 1102]
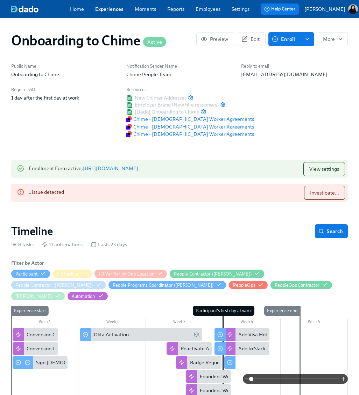
click at [206, 12] on link "Employees" at bounding box center [207, 9] width 25 height 7
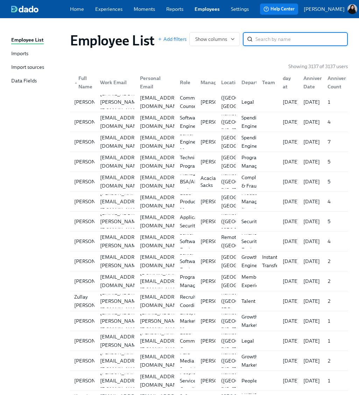
click at [26, 53] on div "Imports" at bounding box center [19, 54] width 17 height 8
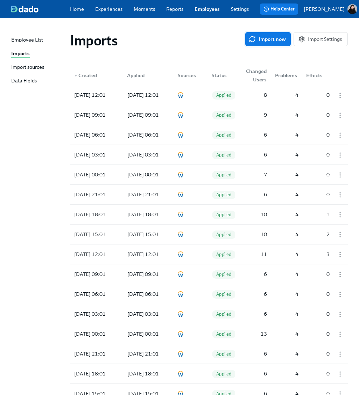
click at [257, 42] on span "Import now" at bounding box center [268, 39] width 36 height 7
click at [184, 94] on div at bounding box center [180, 95] width 10 height 6
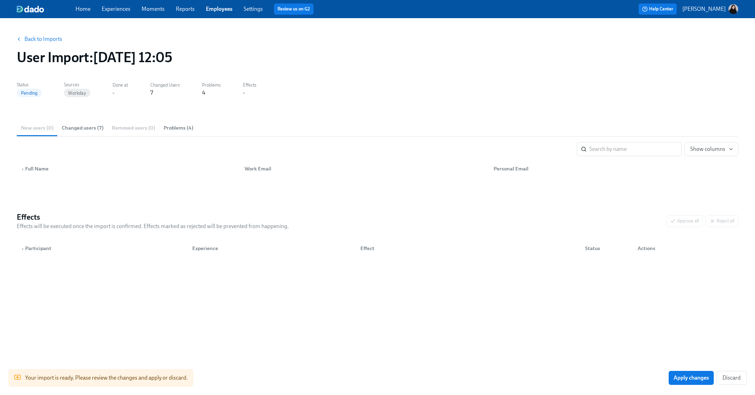
click at [87, 128] on span "Changed users (7)" at bounding box center [83, 128] width 42 height 8
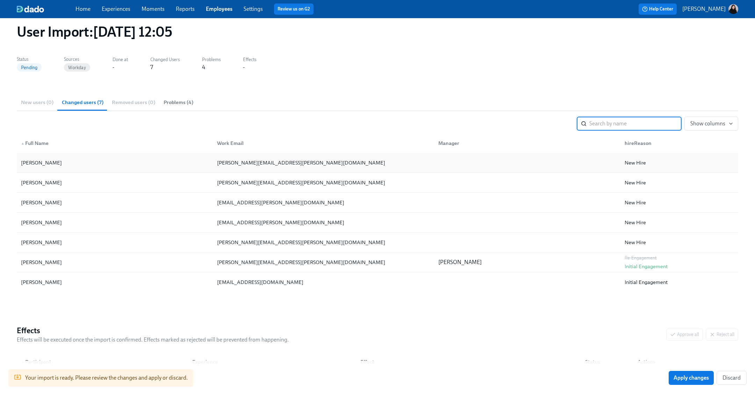
scroll to position [27, 0]
click at [679, 379] on span "Apply changes" at bounding box center [691, 378] width 35 height 7
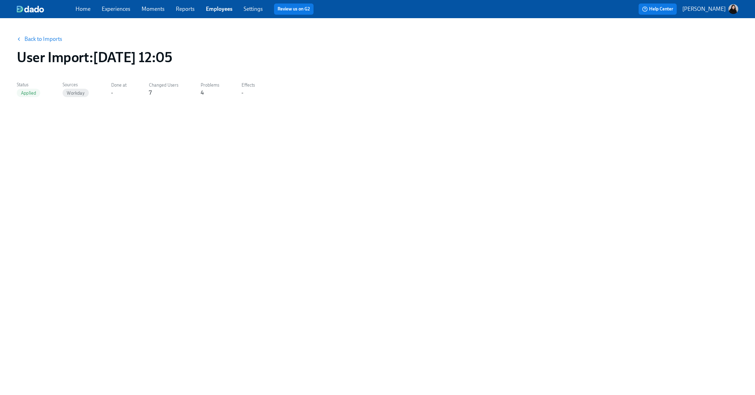
scroll to position [0, 0]
